Goal: Information Seeking & Learning: Learn about a topic

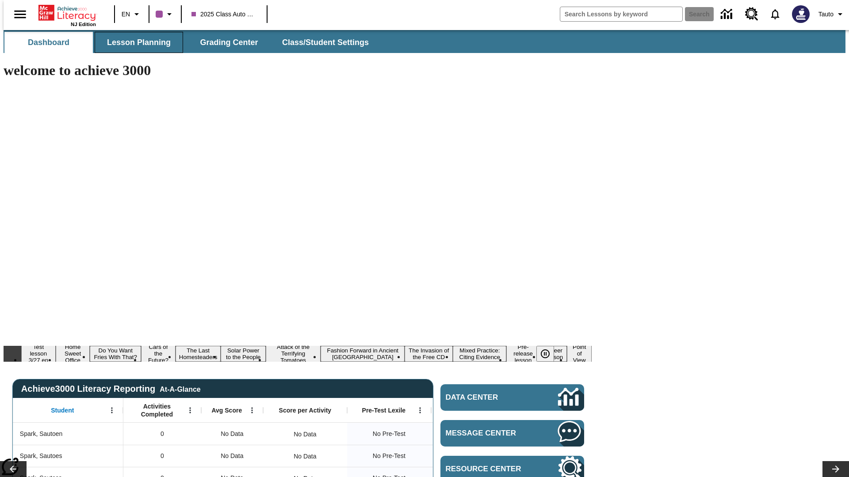
click at [135, 42] on span "Lesson Planning" at bounding box center [139, 43] width 64 height 10
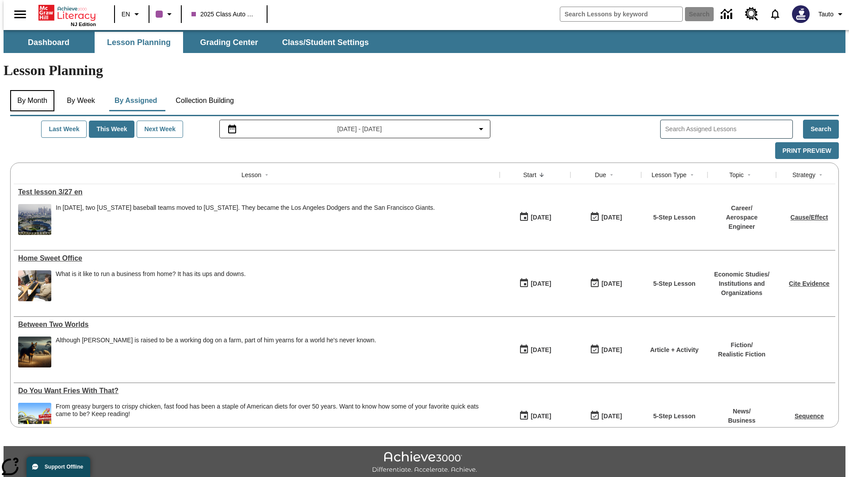
click at [30, 90] on button "By Month" at bounding box center [32, 100] width 44 height 21
